Goal: Use online tool/utility

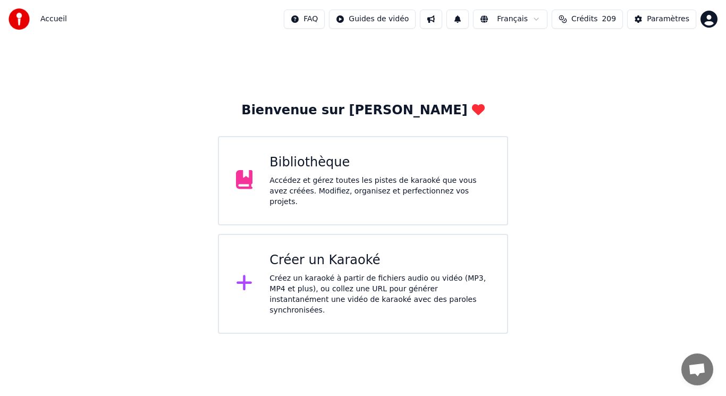
click at [381, 195] on div "Accédez et gérez toutes les pistes de karaoké que vous avez créées. Modifiez, o…" at bounding box center [380, 191] width 221 height 32
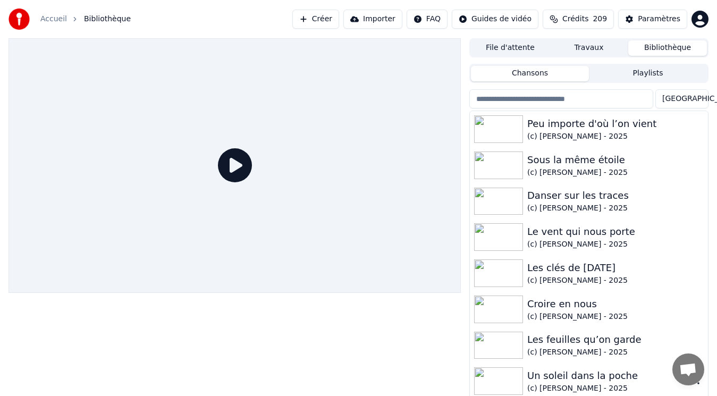
click at [524, 383] on div at bounding box center [500, 381] width 53 height 28
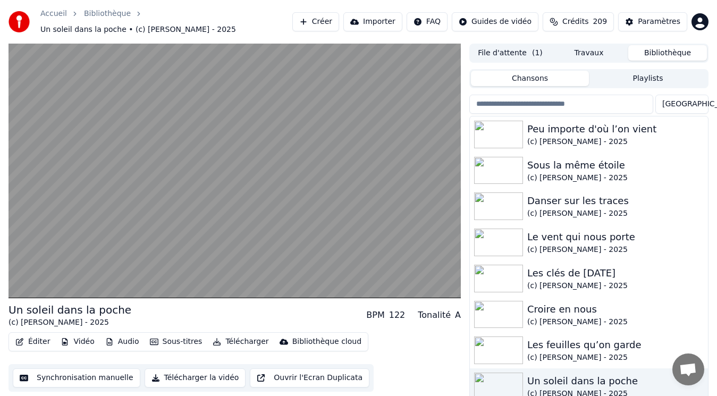
click at [449, 311] on div "Tonalité" at bounding box center [434, 315] width 33 height 13
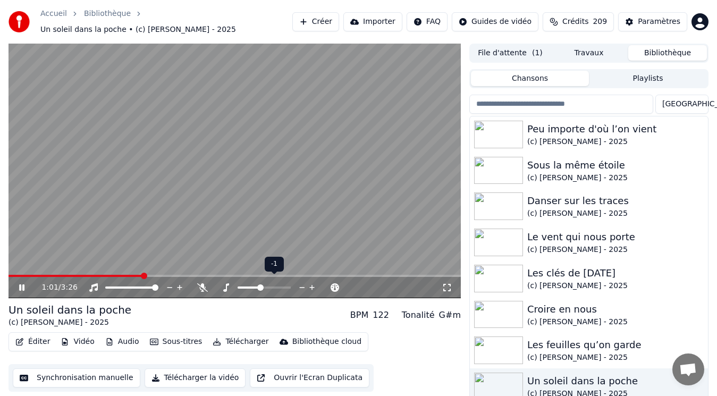
click at [259, 284] on span at bounding box center [260, 287] width 6 height 6
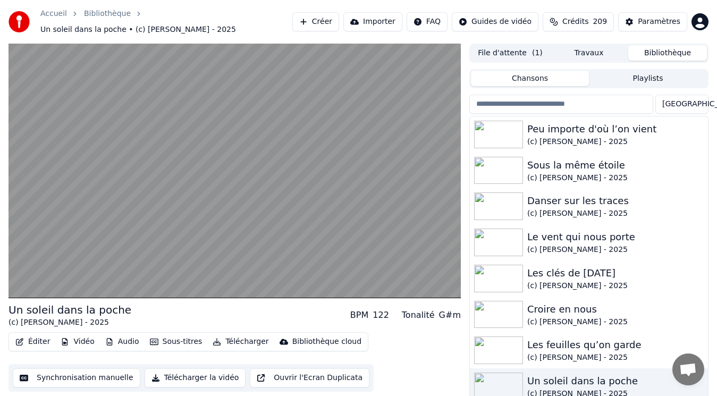
click at [443, 309] on div "G#m" at bounding box center [450, 315] width 22 height 13
